Goal: Task Accomplishment & Management: Use online tool/utility

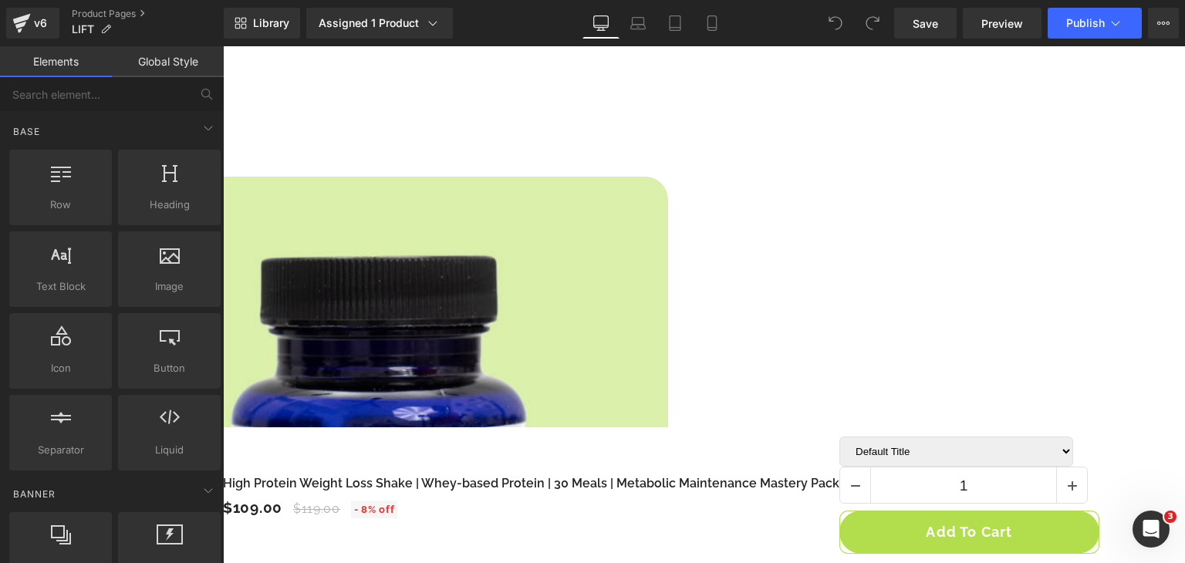
scroll to position [308, 0]
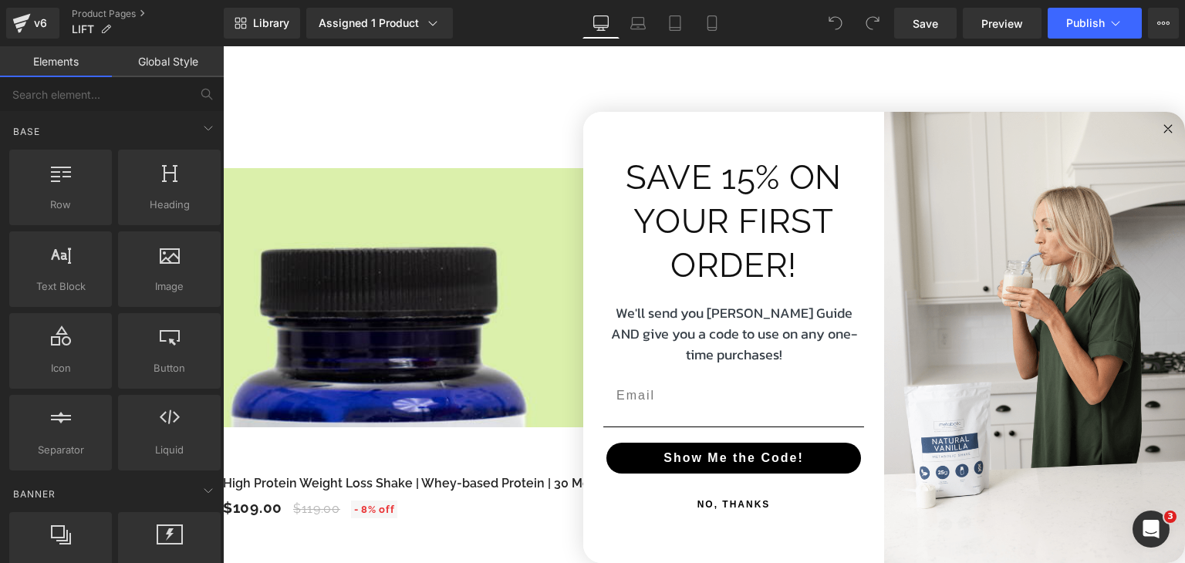
click at [1159, 134] on circle "Close dialog" at bounding box center [1168, 129] width 18 height 18
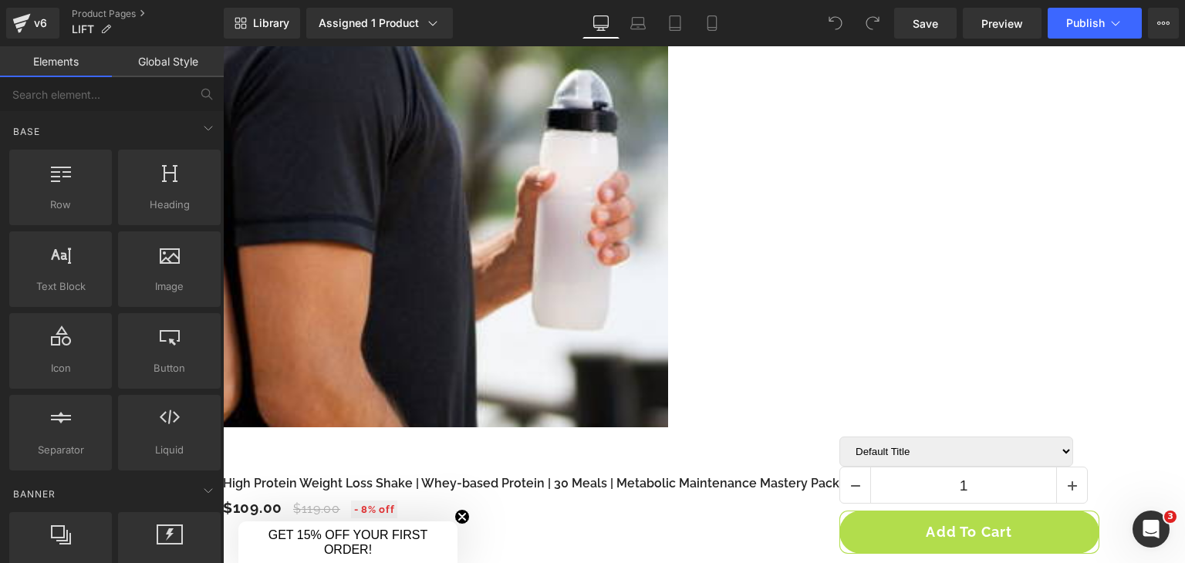
scroll to position [2391, 0]
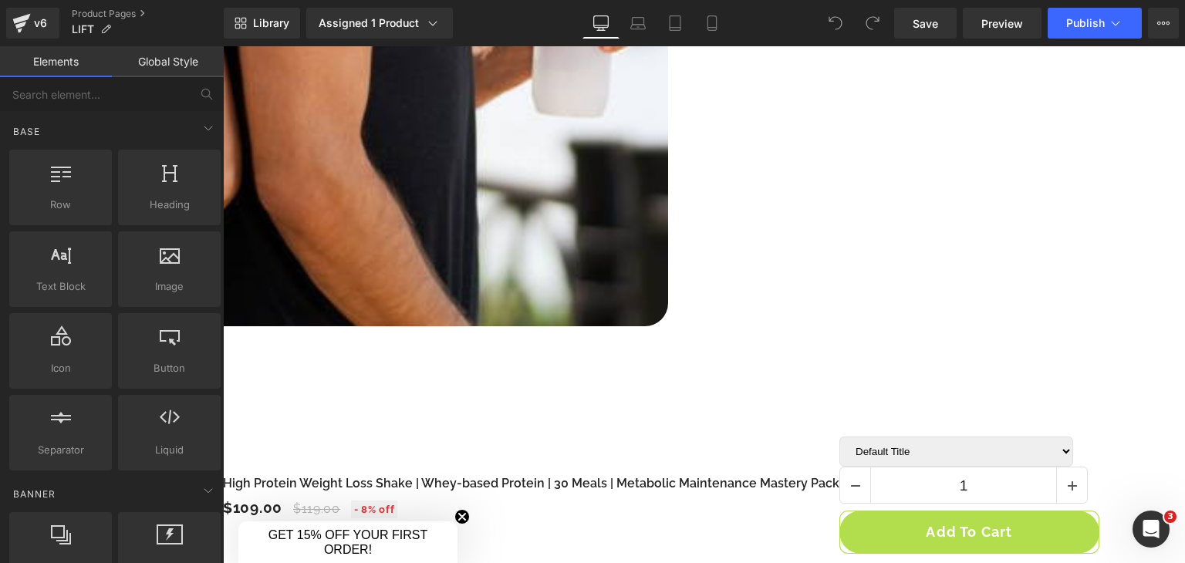
click at [223, 46] on link at bounding box center [223, 46] width 0 height 0
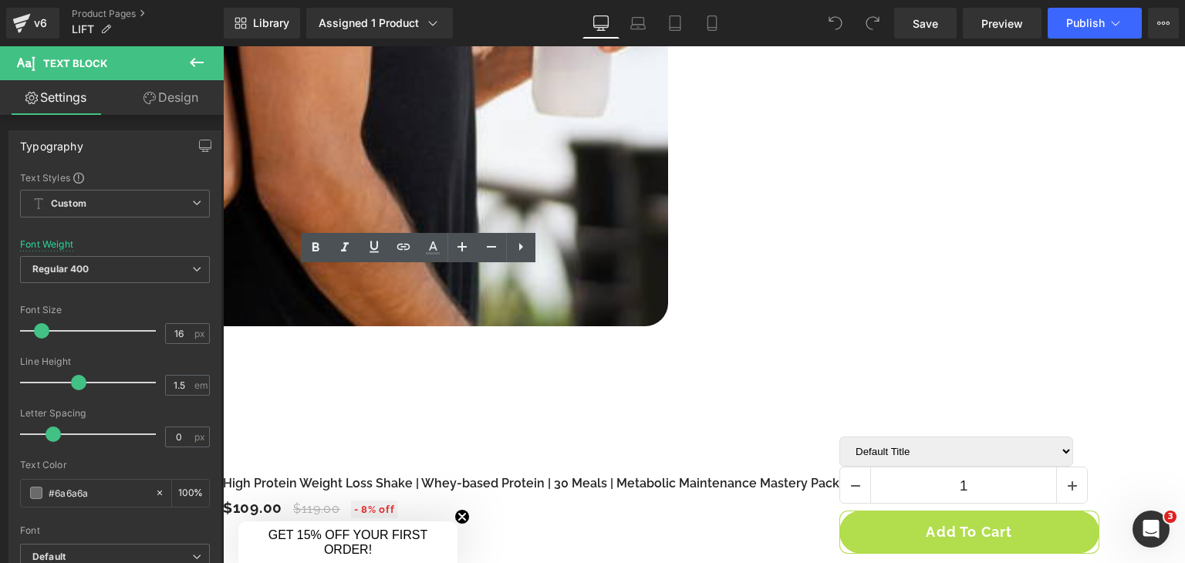
drag, startPoint x: 434, startPoint y: 281, endPoint x: 388, endPoint y: 282, distance: 46.3
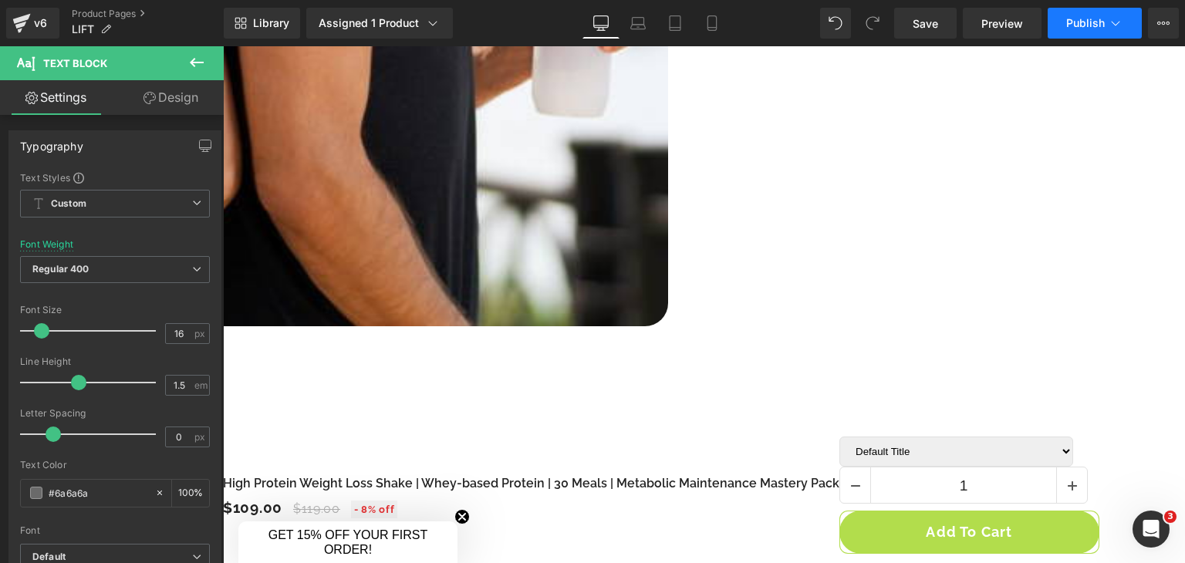
click at [1068, 19] on span "Publish" at bounding box center [1085, 23] width 39 height 12
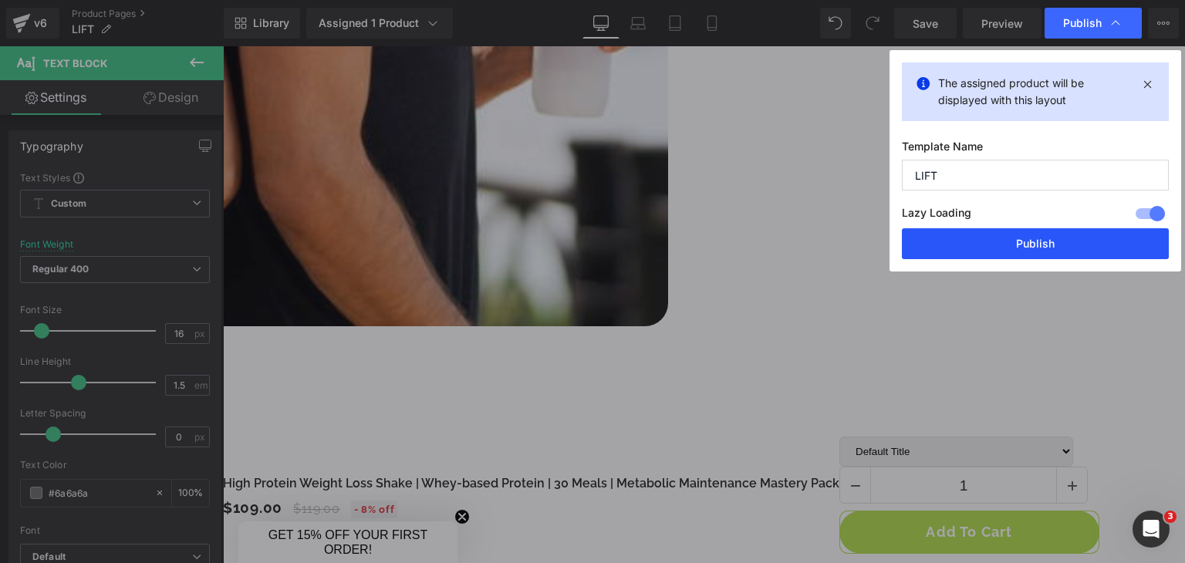
click at [1035, 239] on button "Publish" at bounding box center [1035, 243] width 267 height 31
